Goal: Navigation & Orientation: Find specific page/section

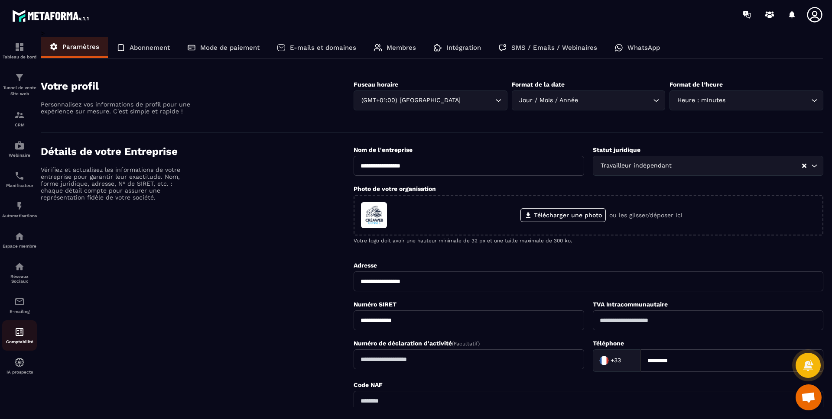
click at [20, 338] on div "Comptabilité" at bounding box center [19, 335] width 35 height 17
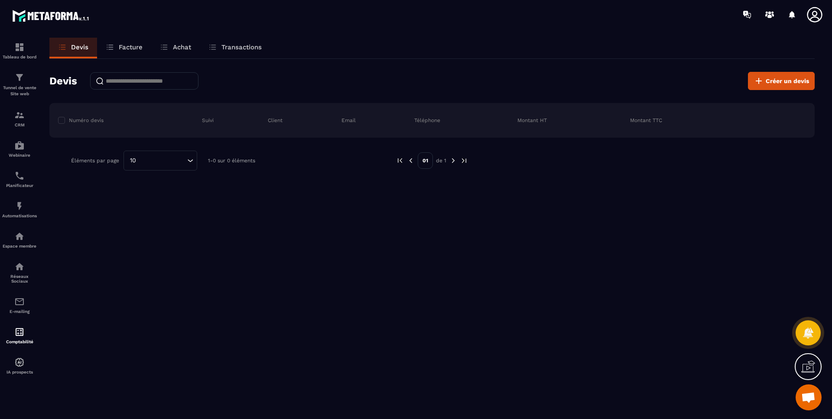
click at [131, 51] on p "Facture" at bounding box center [131, 47] width 24 height 8
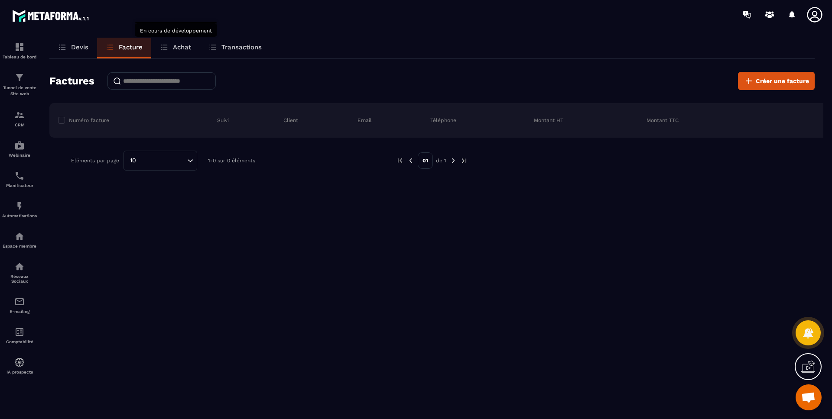
click at [177, 45] on p "Achat" at bounding box center [182, 47] width 18 height 8
click at [157, 51] on div "Achat" at bounding box center [175, 48] width 49 height 21
click at [84, 47] on p "Devis" at bounding box center [79, 47] width 17 height 8
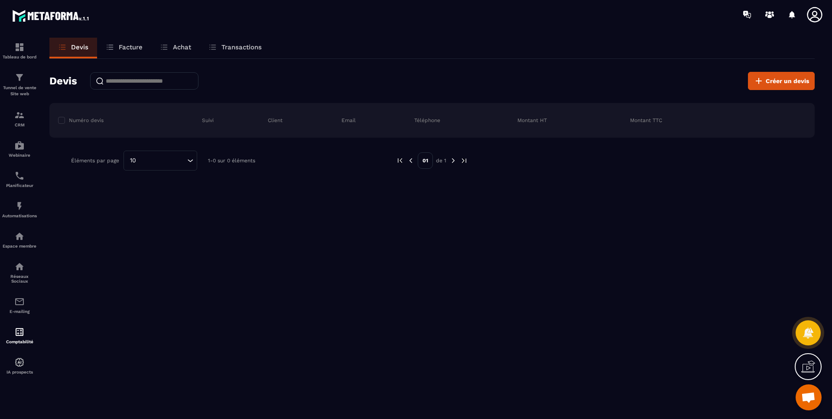
click at [117, 51] on link "Facture" at bounding box center [124, 48] width 54 height 21
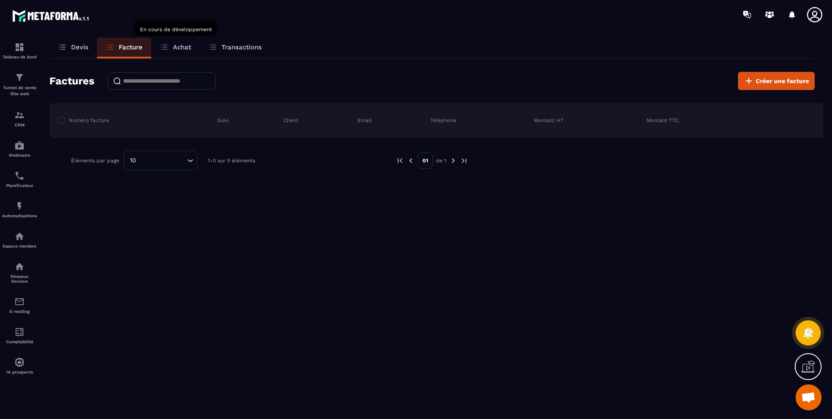
click at [174, 49] on p "Achat" at bounding box center [182, 47] width 18 height 8
click at [17, 369] on div "IA prospects" at bounding box center [19, 365] width 35 height 17
click at [25, 310] on p "E-mailing" at bounding box center [19, 311] width 35 height 5
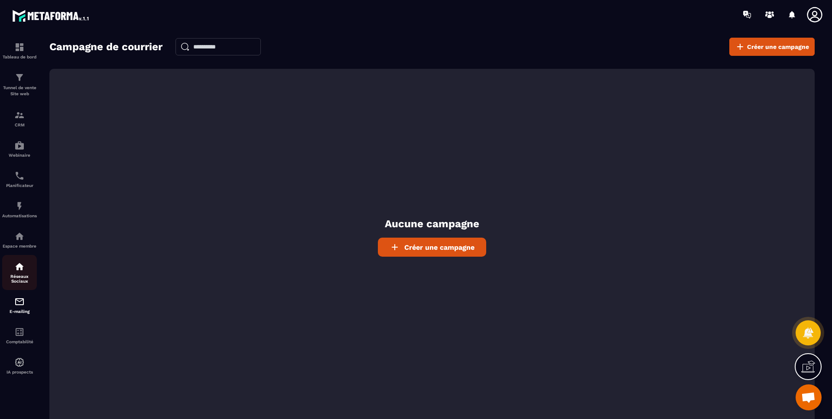
click at [23, 274] on p "Réseaux Sociaux" at bounding box center [19, 279] width 35 height 10
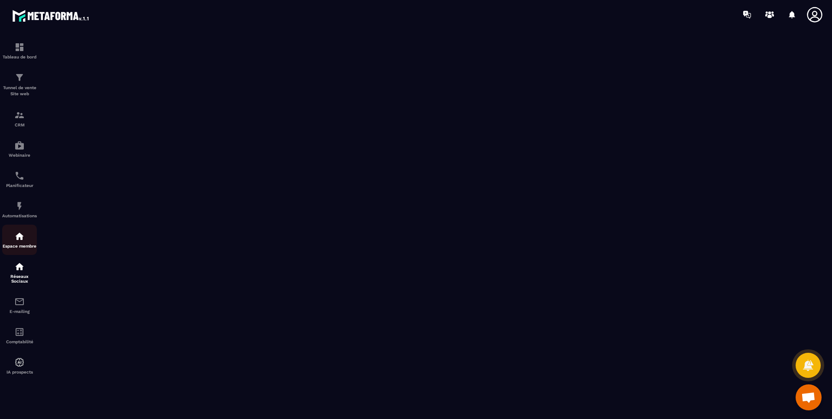
click at [15, 242] on div "Espace membre" at bounding box center [19, 239] width 35 height 17
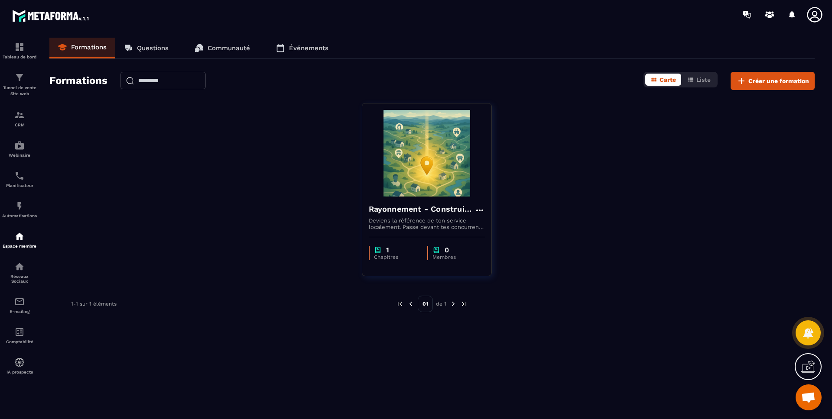
click at [154, 45] on p "Questions" at bounding box center [153, 48] width 32 height 8
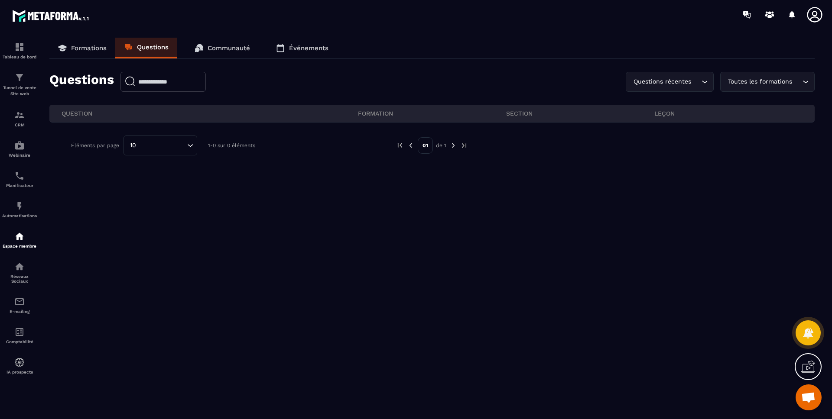
click at [75, 46] on p "Formations" at bounding box center [89, 48] width 36 height 8
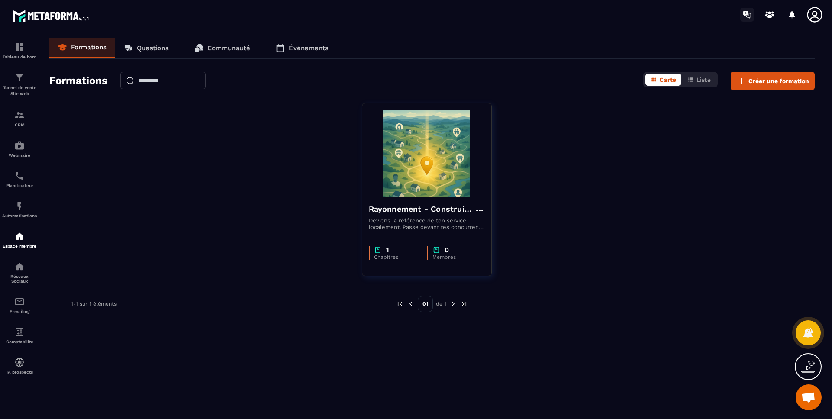
click at [747, 11] on icon at bounding box center [745, 14] width 5 height 6
click at [772, 14] on icon at bounding box center [772, 15] width 3 height 3
